Goal: Task Accomplishment & Management: Complete application form

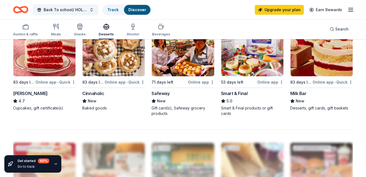
scroll to position [387, 0]
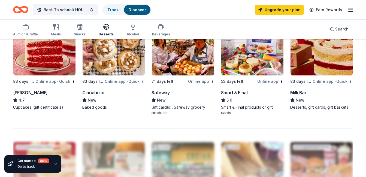
click at [32, 63] on img at bounding box center [44, 50] width 62 height 52
click at [262, 67] on img at bounding box center [252, 50] width 62 height 52
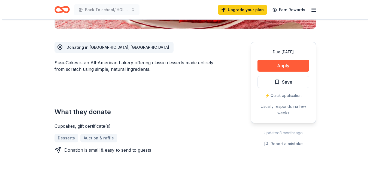
scroll to position [139, 0]
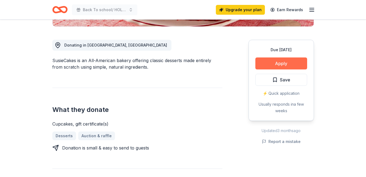
click at [279, 61] on button "Apply" at bounding box center [281, 63] width 52 height 12
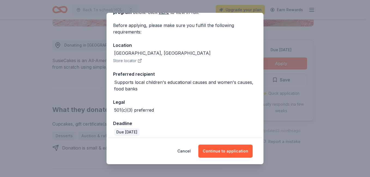
scroll to position [41, 0]
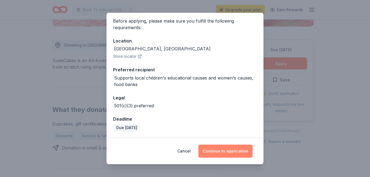
click at [223, 148] on button "Continue to application" at bounding box center [225, 151] width 54 height 13
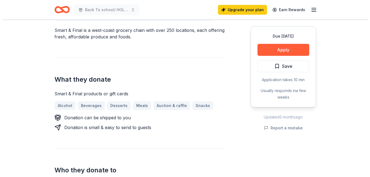
scroll to position [169, 0]
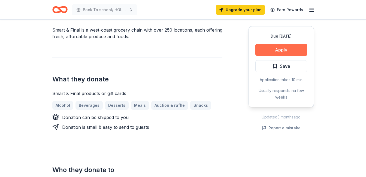
click at [266, 50] on button "Apply" at bounding box center [281, 50] width 52 height 12
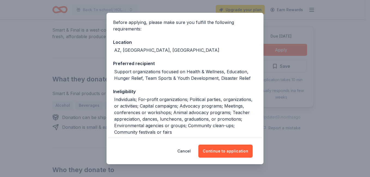
scroll to position [40, 0]
click at [229, 148] on button "Continue to application" at bounding box center [225, 151] width 54 height 13
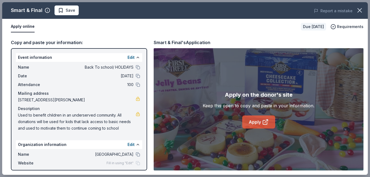
click at [252, 124] on link "Apply" at bounding box center [258, 122] width 33 height 13
